Goal: Find specific page/section: Find specific page/section

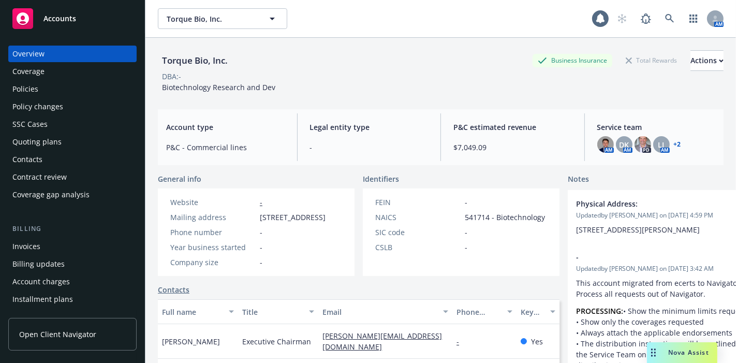
click at [408, 72] on div "DBA: -" at bounding box center [441, 76] width 566 height 11
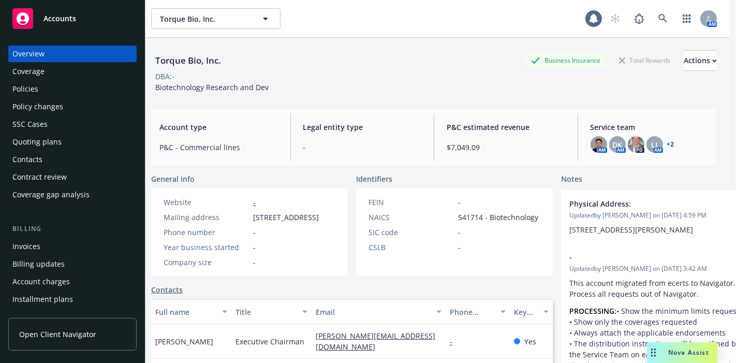
scroll to position [0, 7]
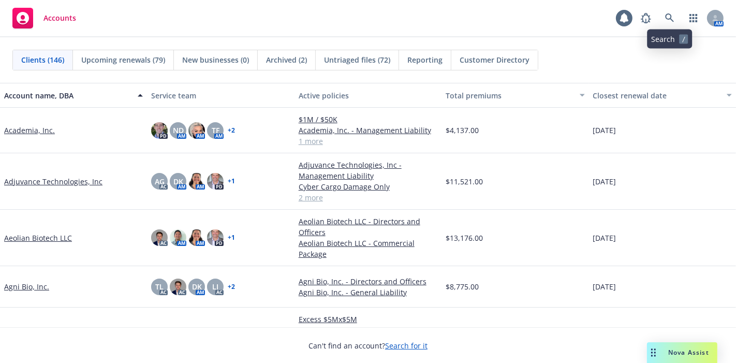
click at [674, 7] on div "Accounts 1 AM" at bounding box center [368, 18] width 736 height 37
click at [671, 14] on icon at bounding box center [669, 17] width 9 height 9
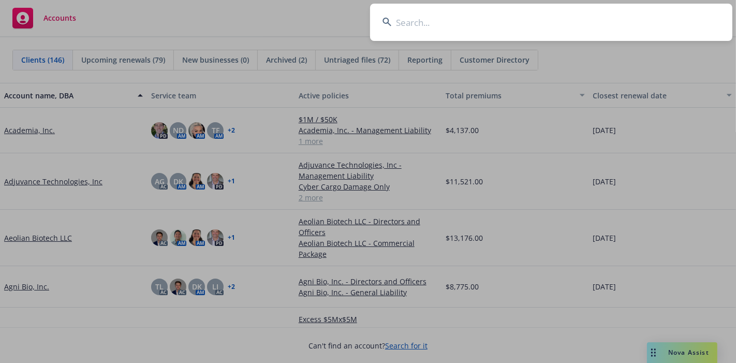
click at [446, 19] on input at bounding box center [551, 22] width 363 height 37
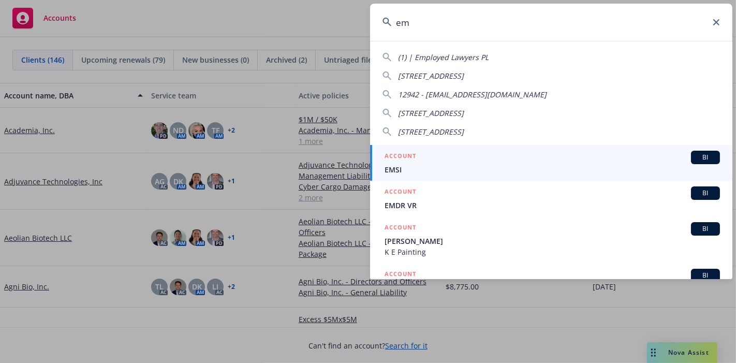
type input "e"
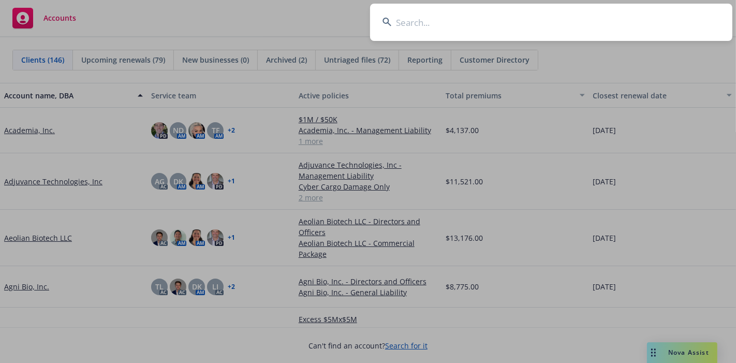
click at [550, 32] on input at bounding box center [551, 22] width 363 height 37
paste input "Emano Metrics Inc."
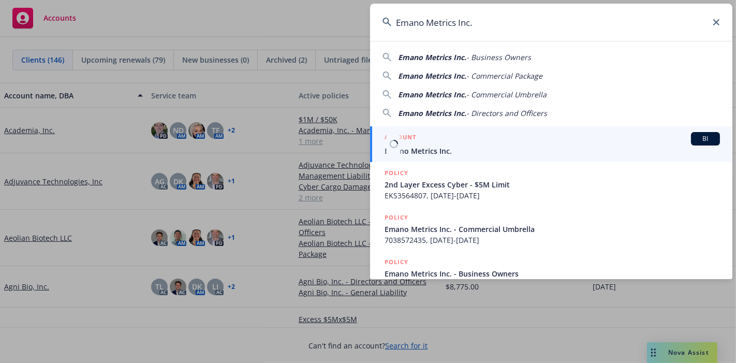
type input "Emano Metrics Inc."
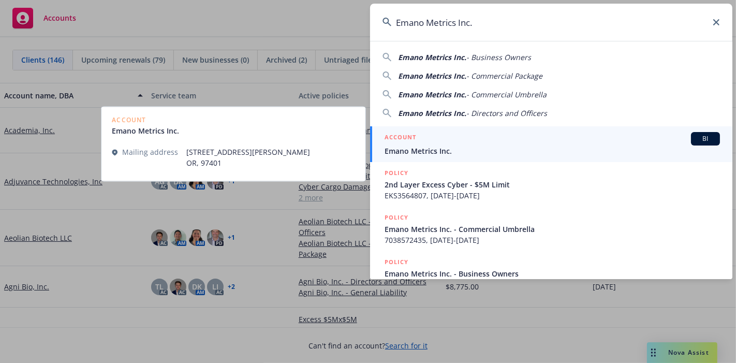
click at [476, 135] on div "ACCOUNT BI" at bounding box center [553, 138] width 336 height 13
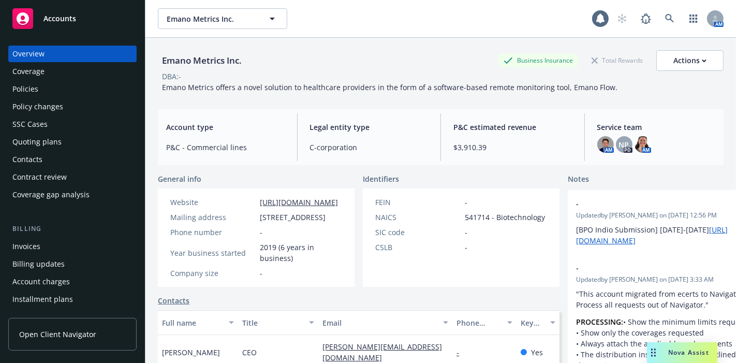
click at [60, 145] on div "Quoting plans" at bounding box center [72, 142] width 120 height 17
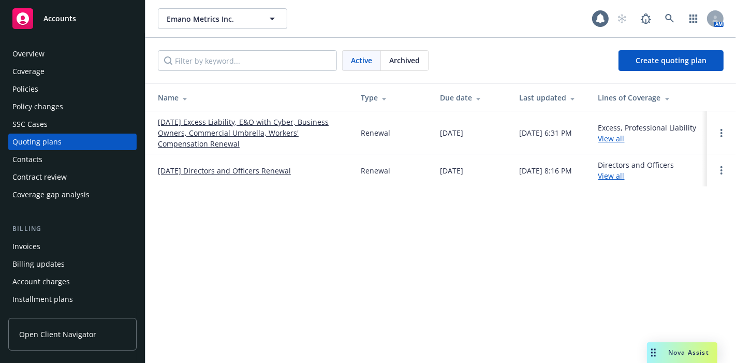
click at [197, 121] on link "10/10/25 Excess Liability, E&O with Cyber, Business Owners, Commercial Umbrella…" at bounding box center [251, 133] width 186 height 33
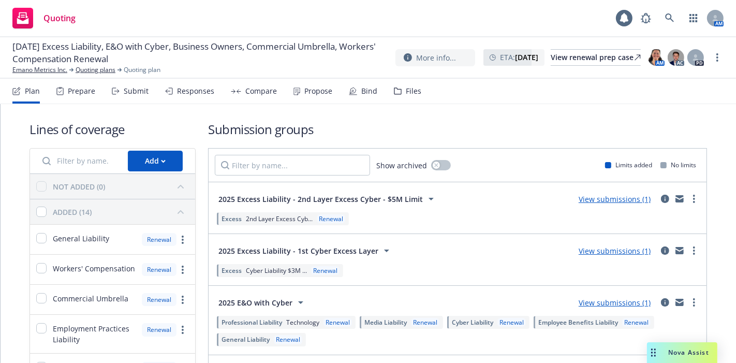
click at [411, 99] on div "Files" at bounding box center [407, 91] width 27 height 25
